Goal: Check status: Check status

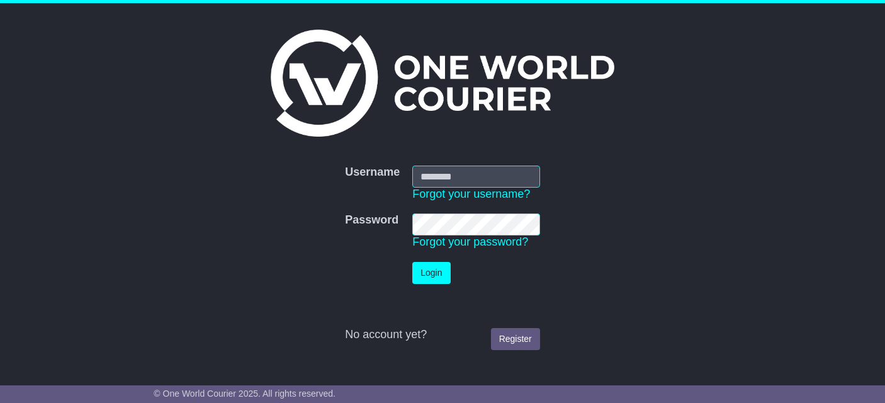
type input "**********"
click at [440, 274] on button "Login" at bounding box center [432, 273] width 38 height 22
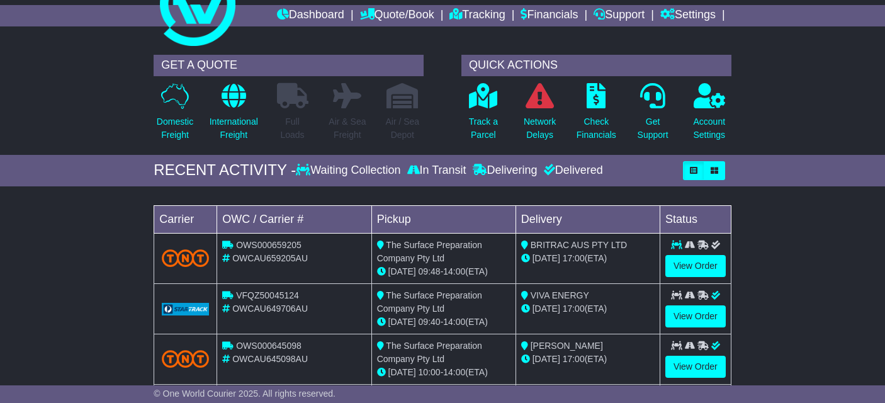
scroll to position [48, 0]
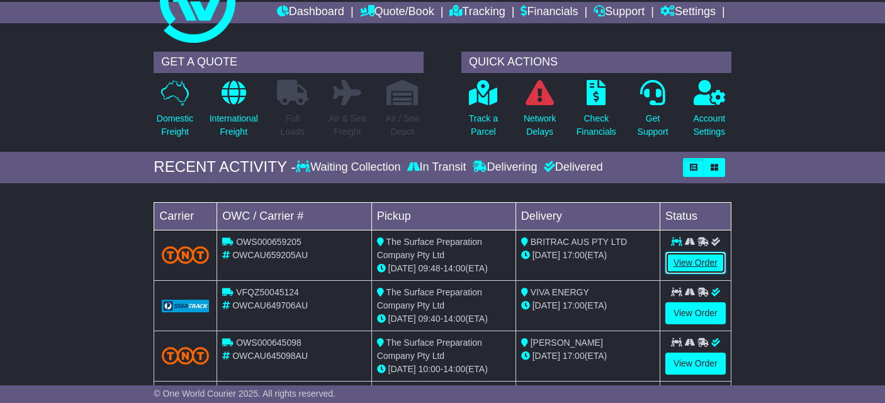
click at [700, 263] on link "View Order" at bounding box center [696, 263] width 60 height 22
